Goal: Find specific page/section: Find specific page/section

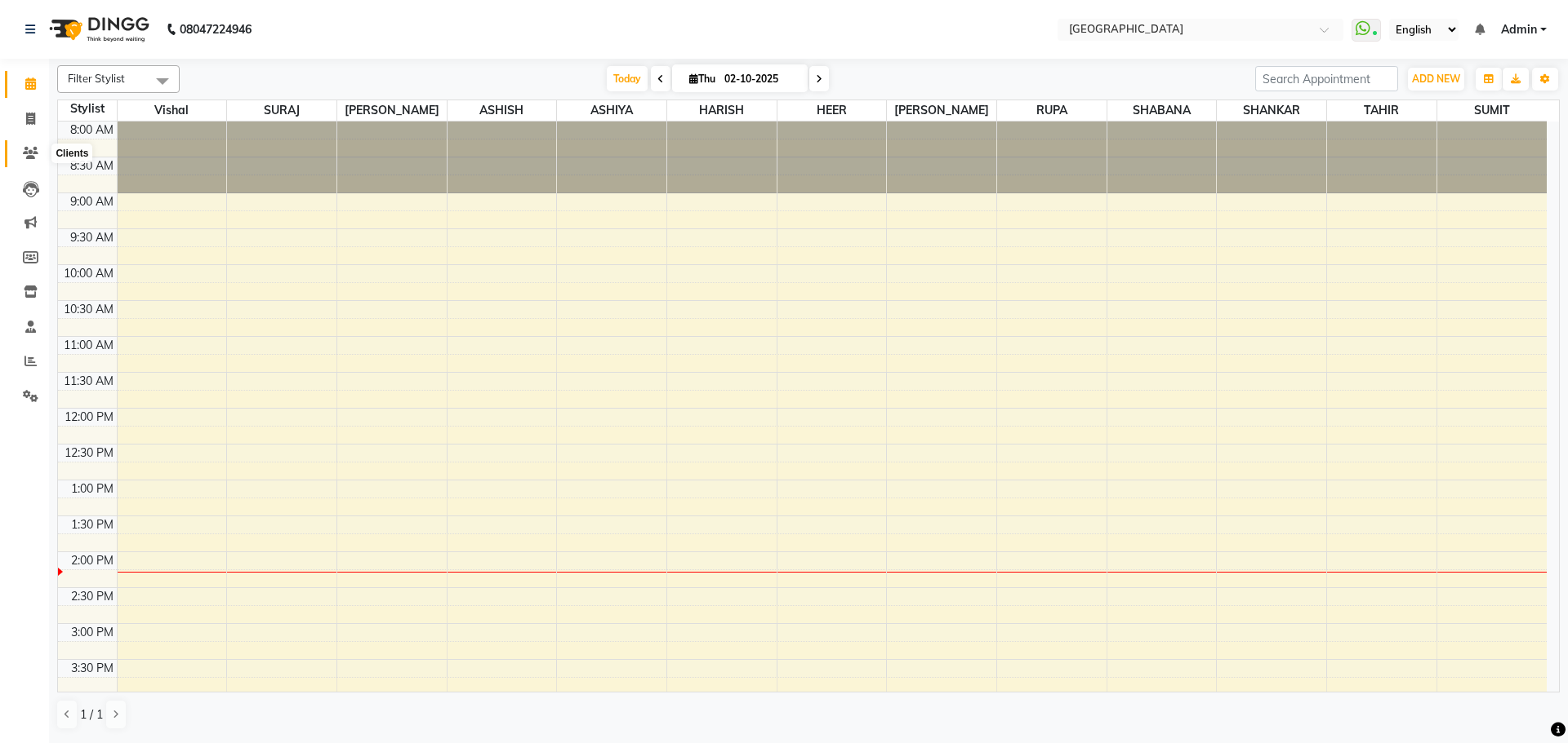
click at [40, 153] on span at bounding box center [31, 154] width 29 height 19
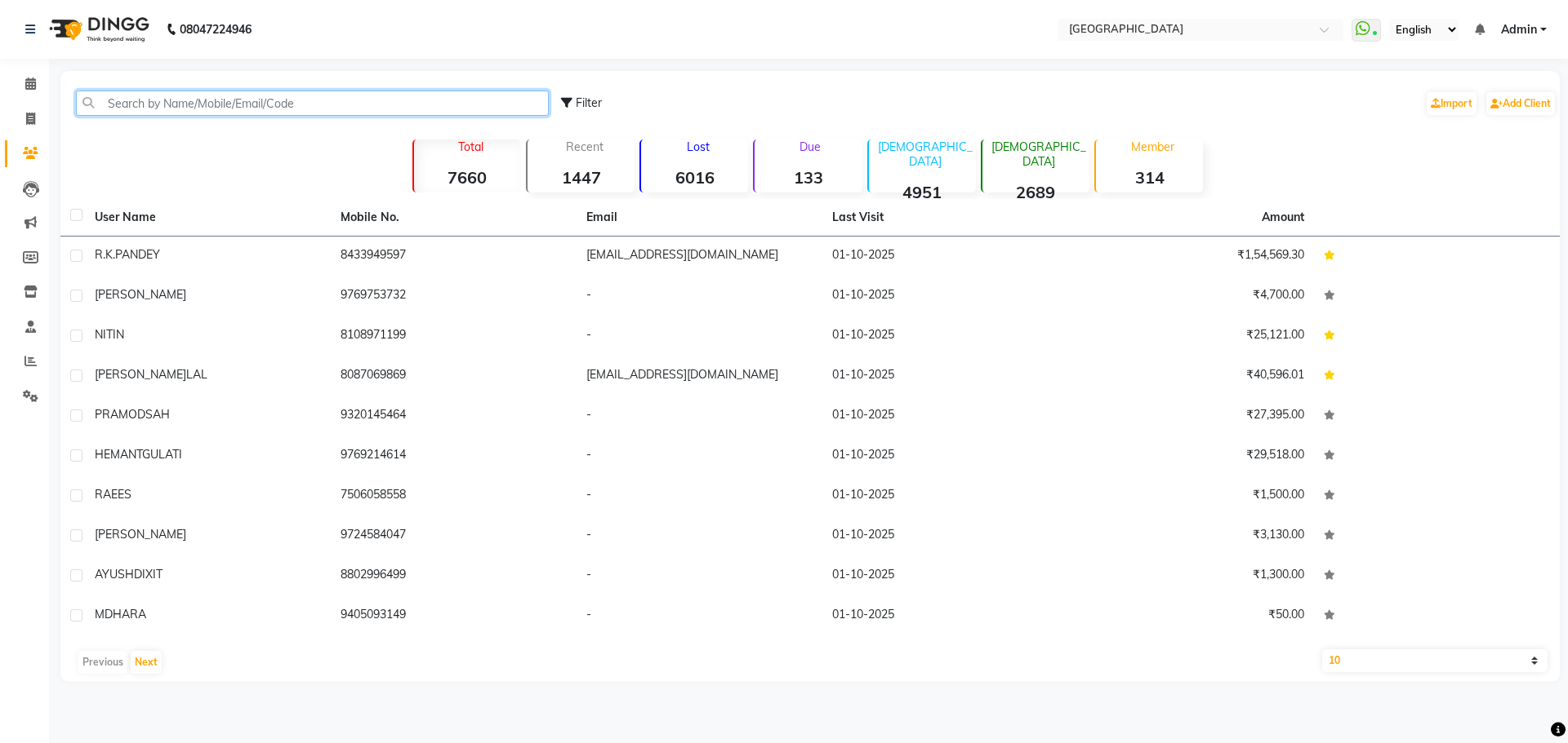
click at [308, 103] on input "text" at bounding box center [311, 103] width 473 height 25
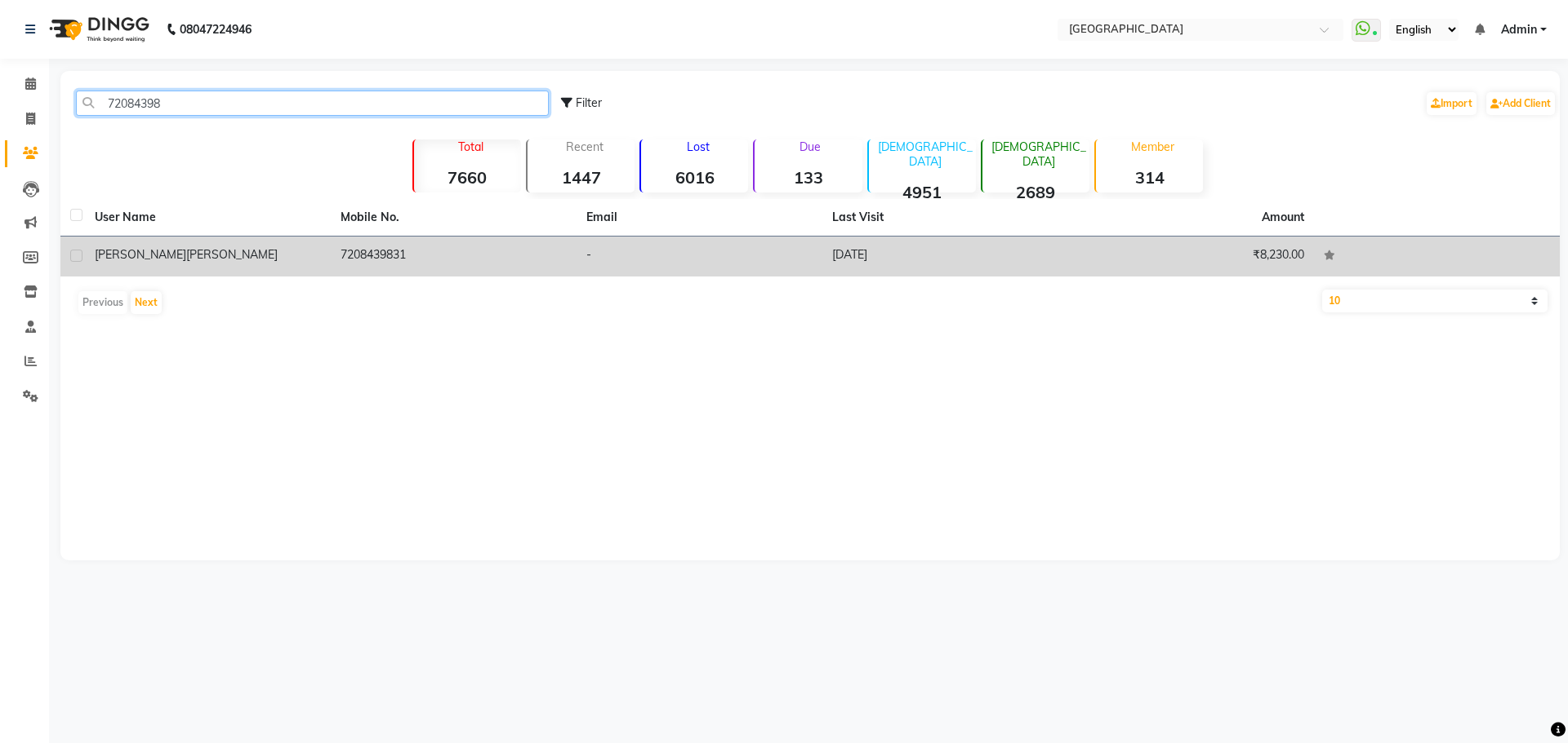
type input "72084398"
click at [321, 248] on td "[PERSON_NAME]" at bounding box center [207, 256] width 246 height 40
